Goal: Information Seeking & Learning: Learn about a topic

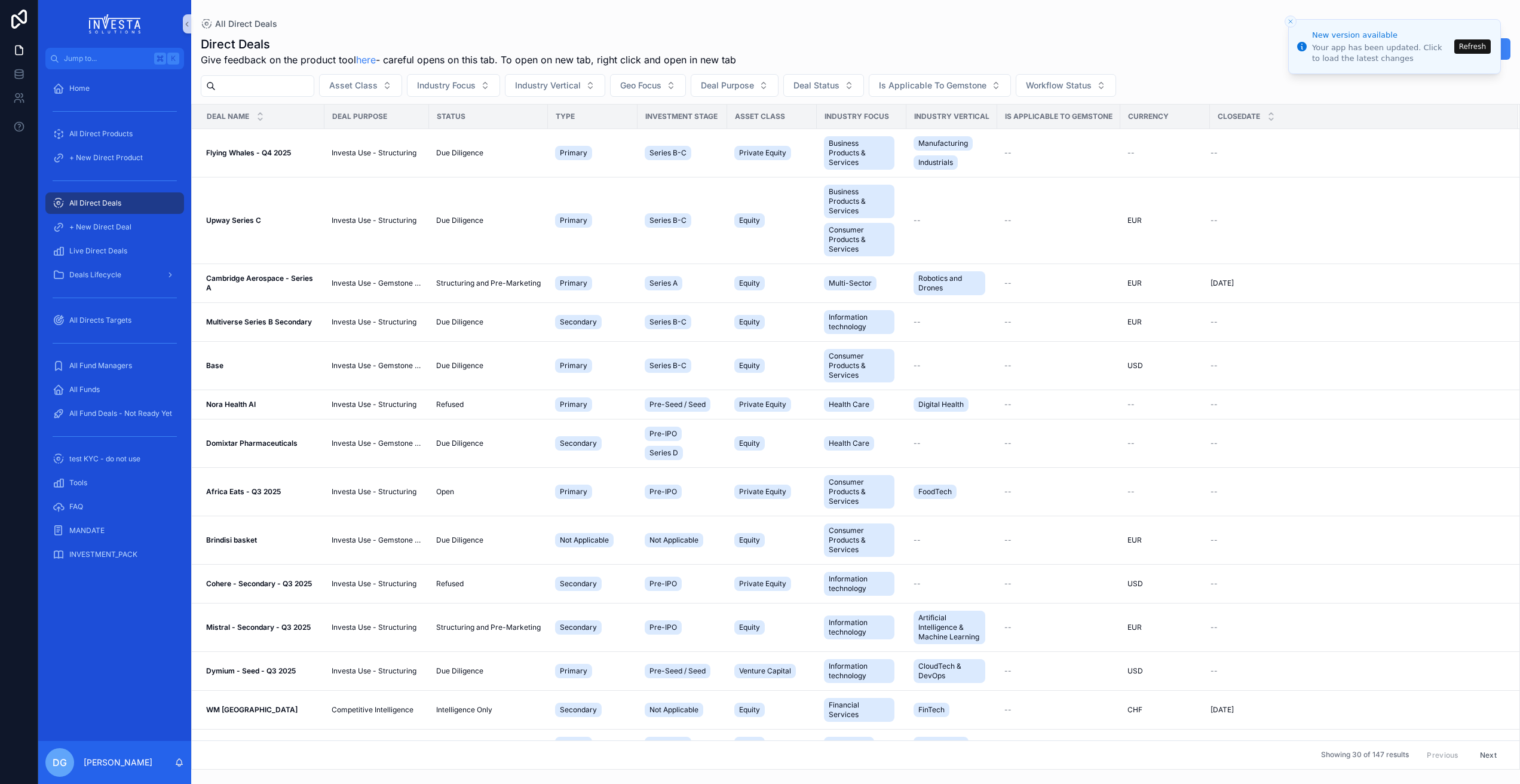
click at [1291, 20] on icon "Close toast" at bounding box center [1291, 22] width 7 height 7
click at [1474, 43] on button "Refresh" at bounding box center [1472, 46] width 36 height 14
click at [110, 228] on span "+ New Direct Deal" at bounding box center [100, 226] width 62 height 9
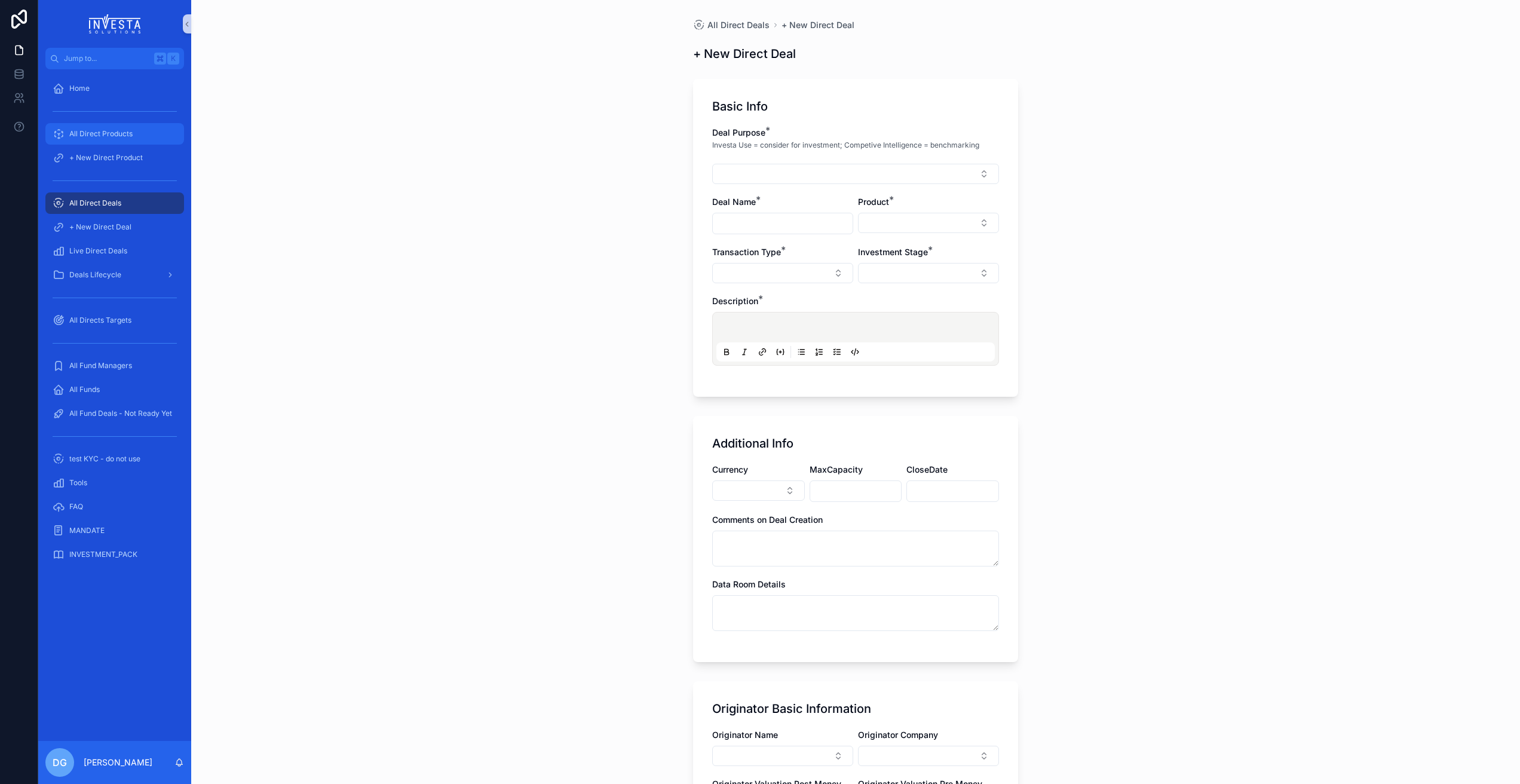
click at [99, 129] on span "All Direct Products" at bounding box center [101, 133] width 64 height 9
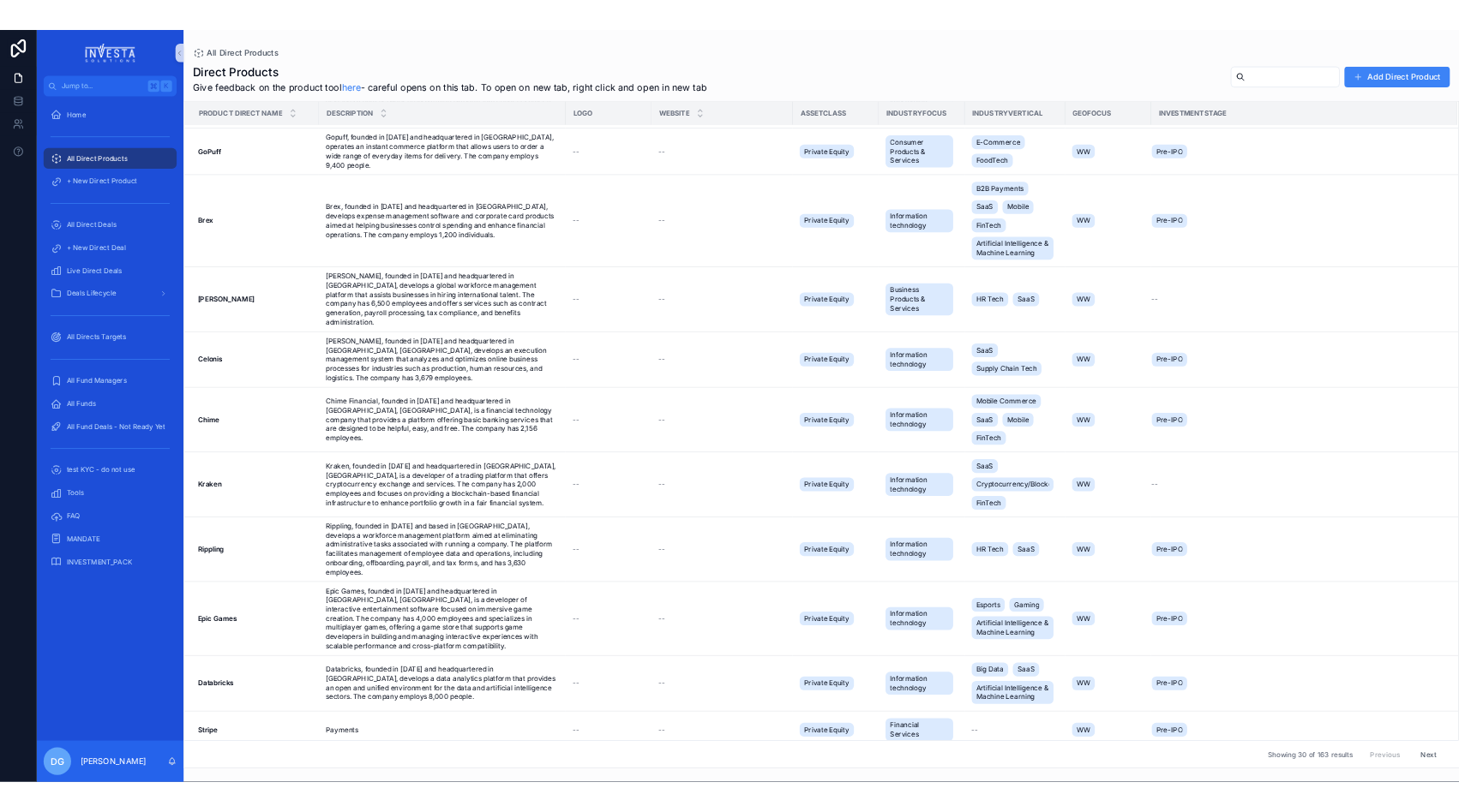
scroll to position [2004, 0]
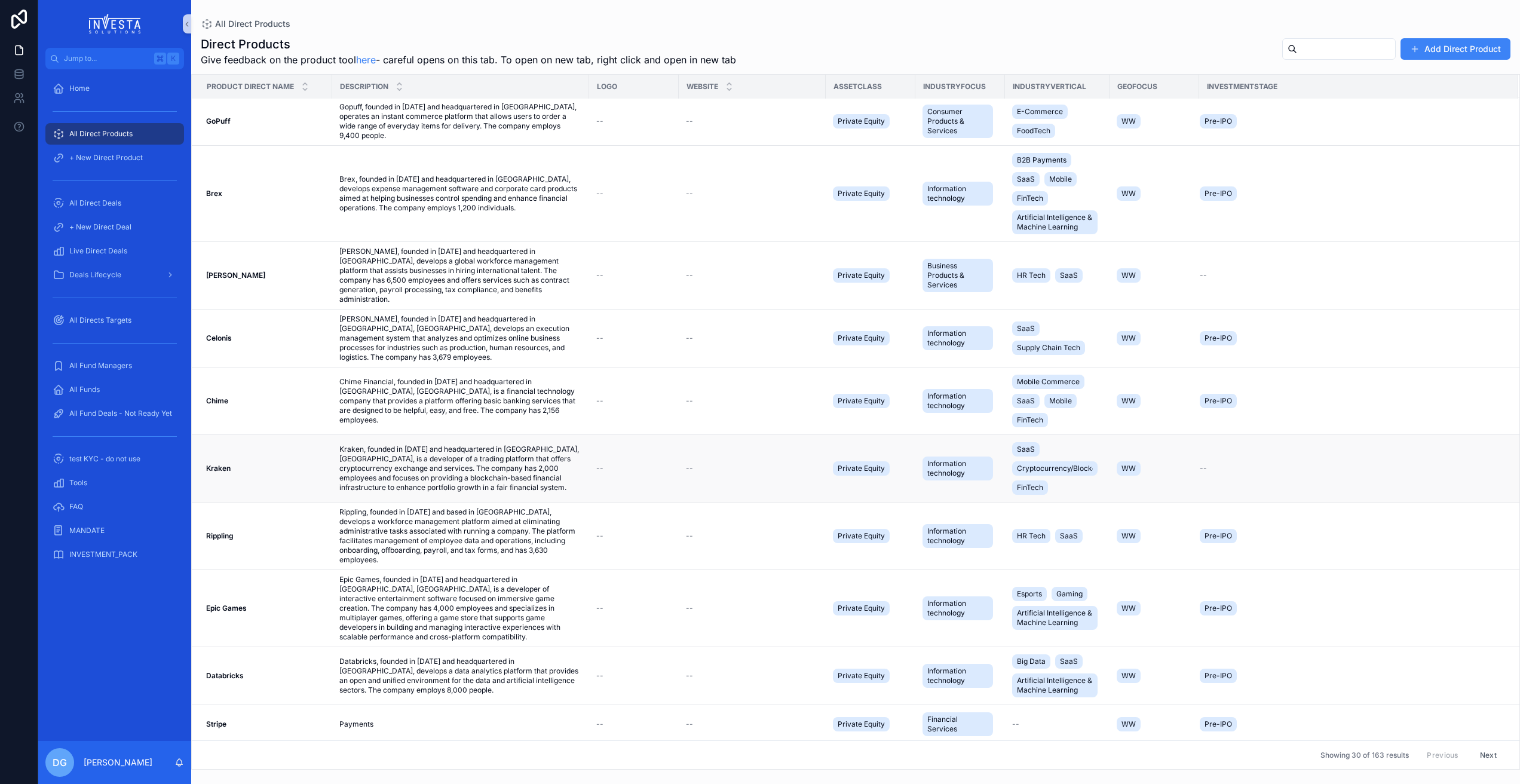
click at [221, 464] on strong "Kraken" at bounding box center [218, 468] width 25 height 9
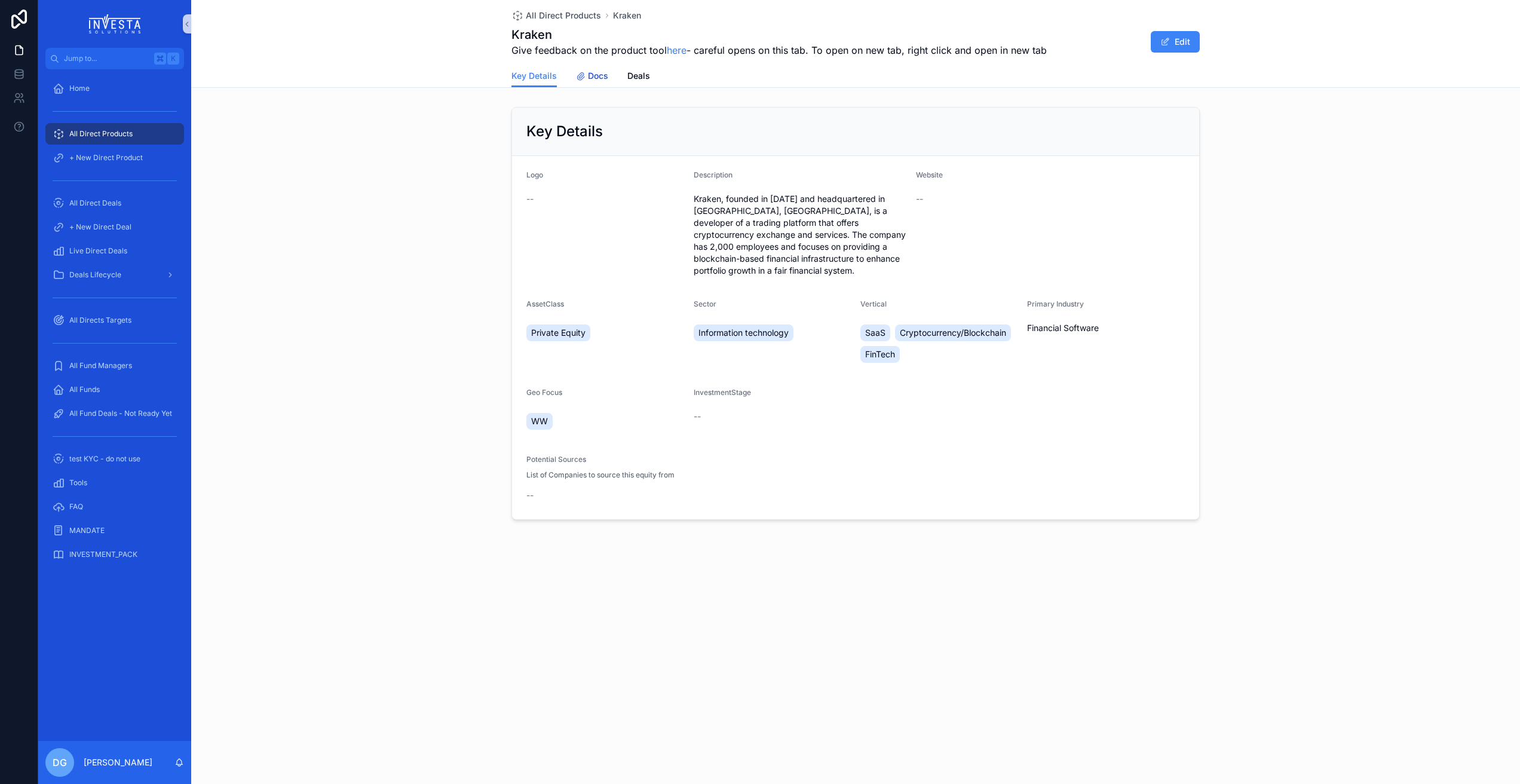
click at [594, 74] on span "Docs" at bounding box center [598, 75] width 20 height 12
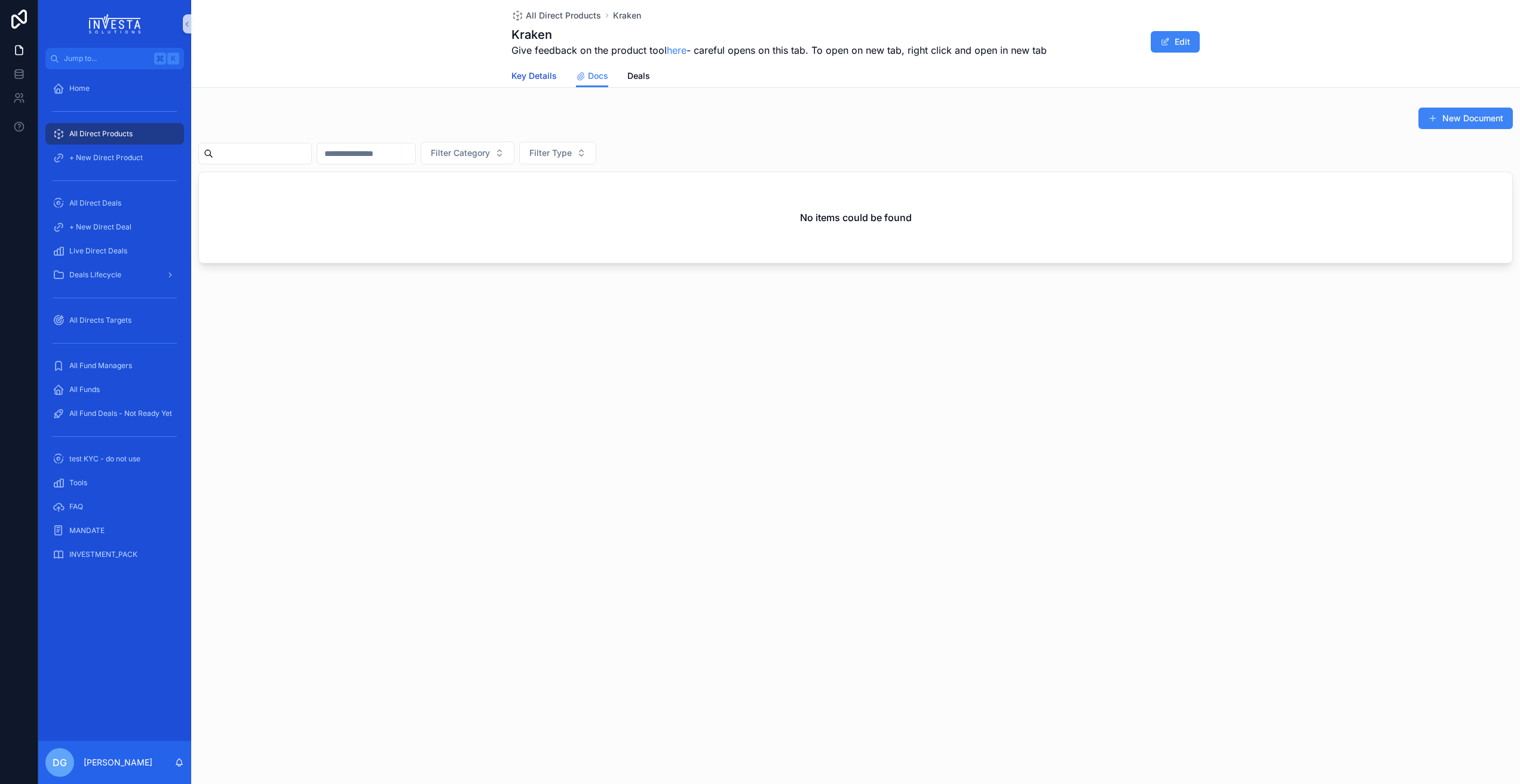
click at [539, 75] on span "Key Details" at bounding box center [534, 75] width 46 height 12
